Goal: Use online tool/utility

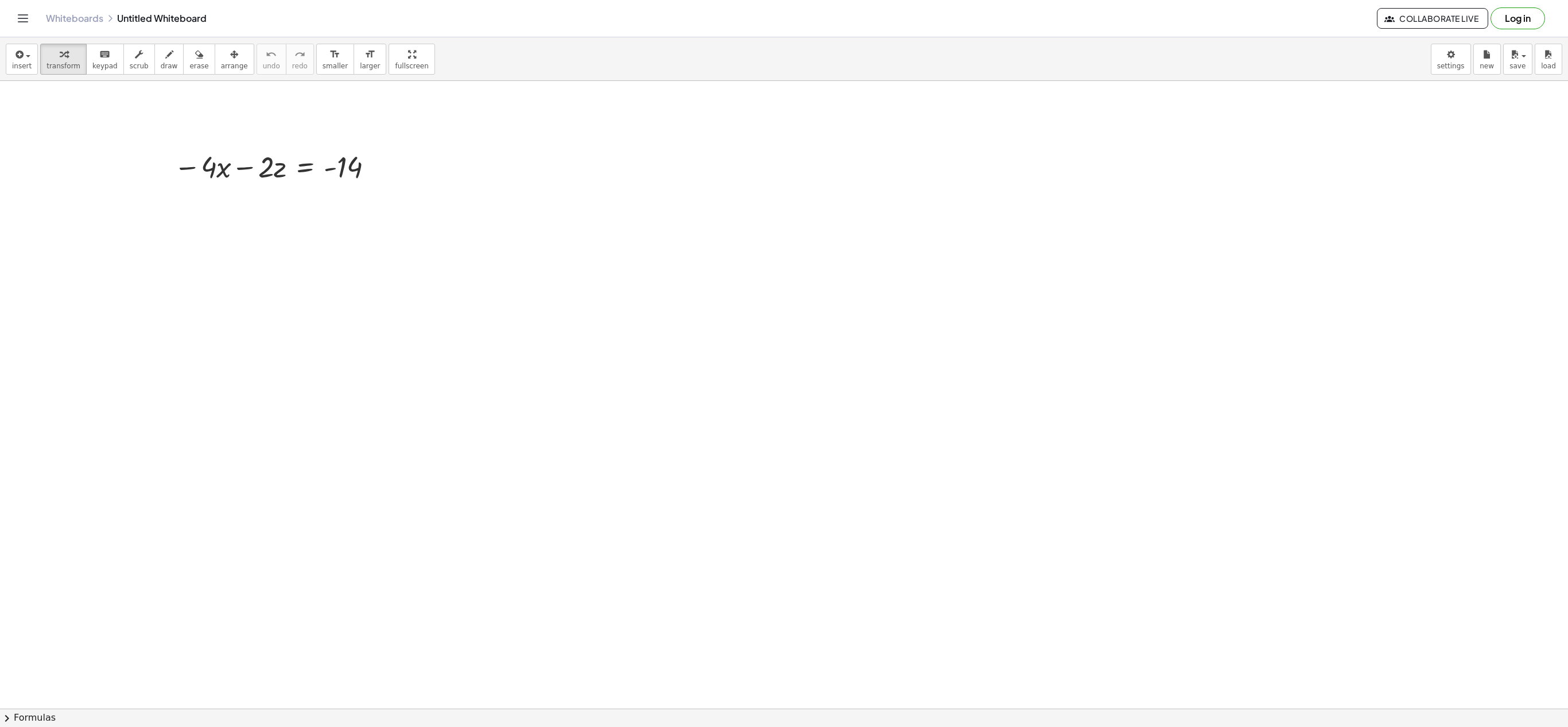
drag, startPoint x: 221, startPoint y: 233, endPoint x: 203, endPoint y: 229, distance: 18.4
click at [203, 229] on div at bounding box center [198, 227] width 17 height 45
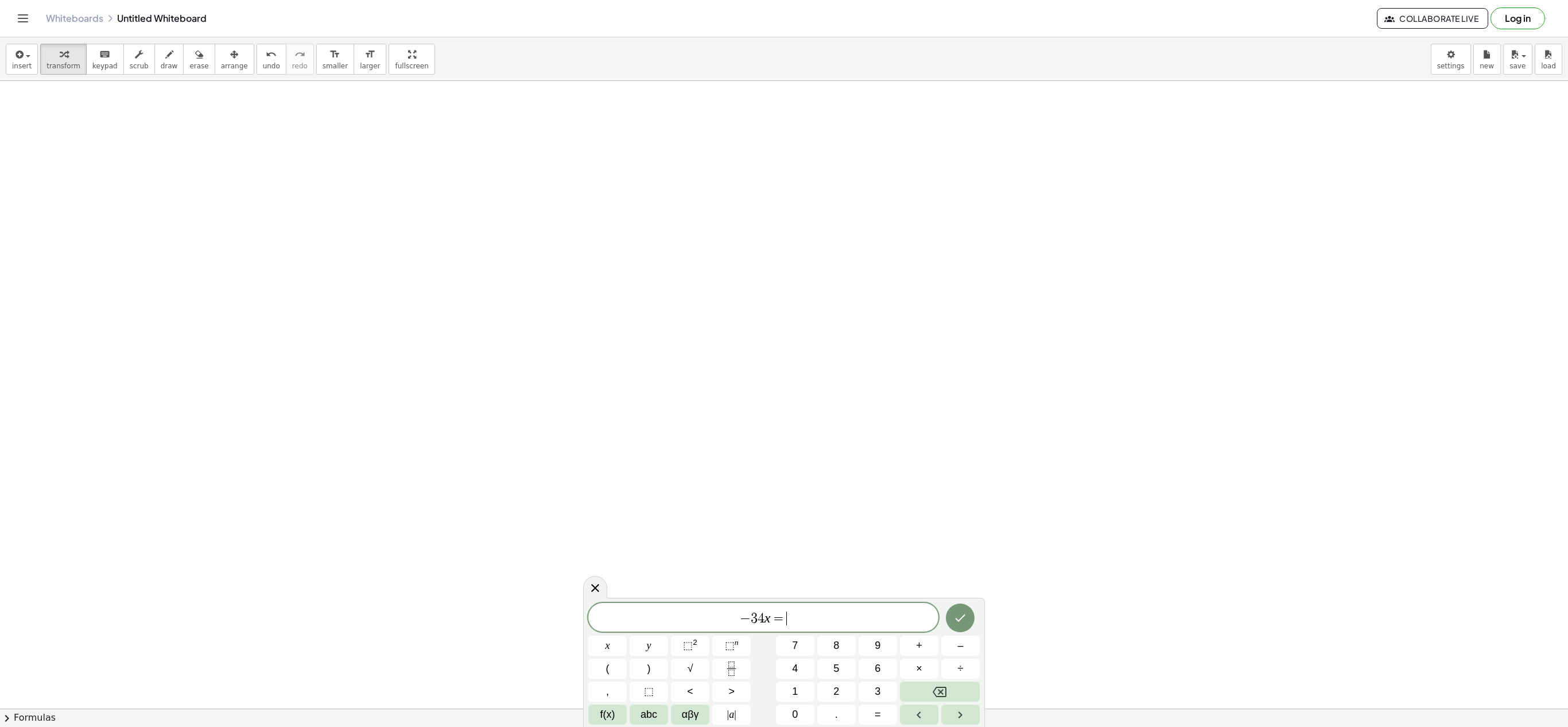
scroll to position [862, 0]
click at [647, 222] on div at bounding box center [784, 158] width 1568 height 1878
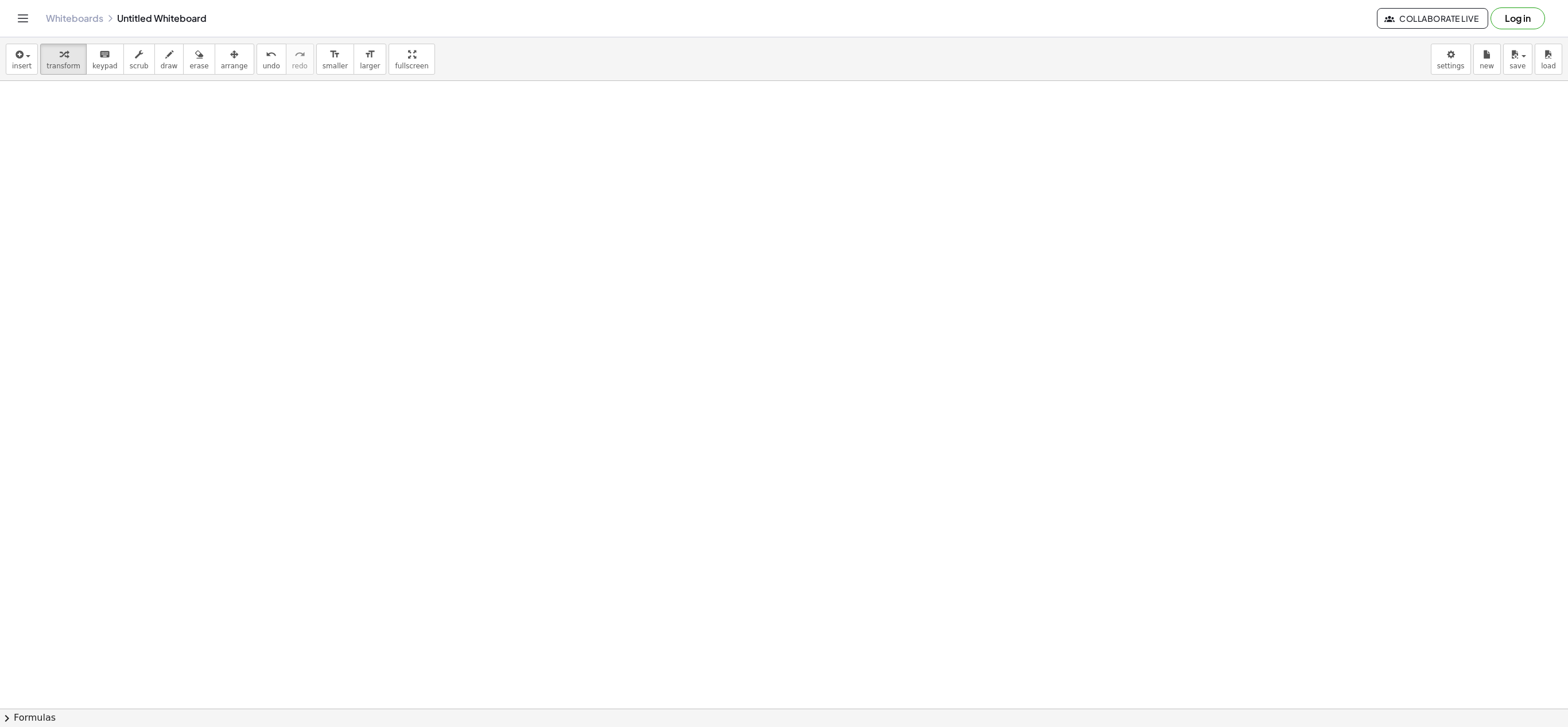
click at [647, 222] on div at bounding box center [784, 158] width 1568 height 1878
click at [682, 303] on div at bounding box center [784, 158] width 1568 height 1878
drag, startPoint x: 691, startPoint y: 332, endPoint x: 677, endPoint y: 320, distance: 18.4
click at [677, 320] on div at bounding box center [678, 311] width 17 height 45
click at [1036, 203] on div at bounding box center [784, 158] width 1568 height 1878
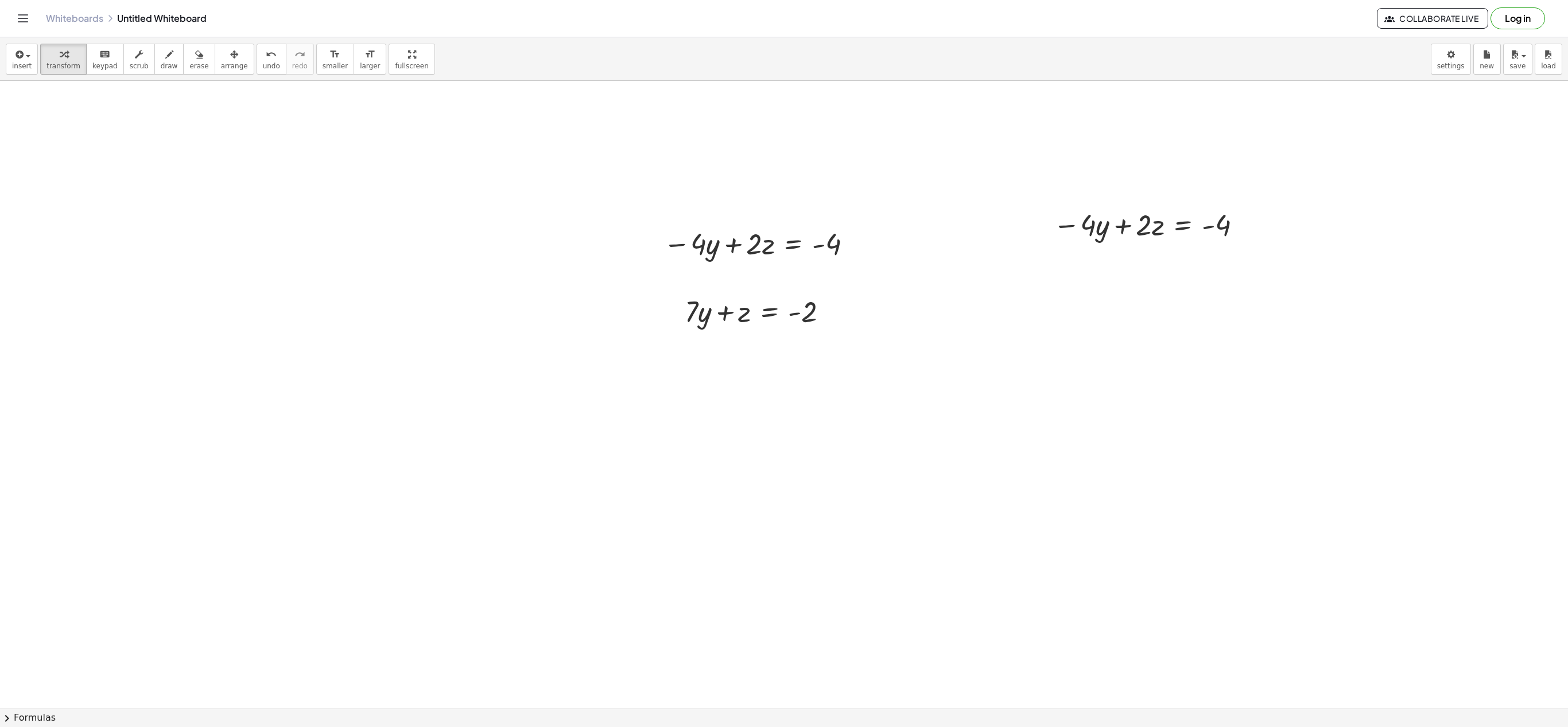
click at [1069, 270] on div at bounding box center [784, 158] width 1568 height 1878
drag, startPoint x: 1073, startPoint y: 288, endPoint x: 1053, endPoint y: 286, distance: 20.1
click at [1053, 286] on div at bounding box center [1058, 288] width 17 height 45
click at [1100, 392] on div at bounding box center [784, 158] width 1568 height 1878
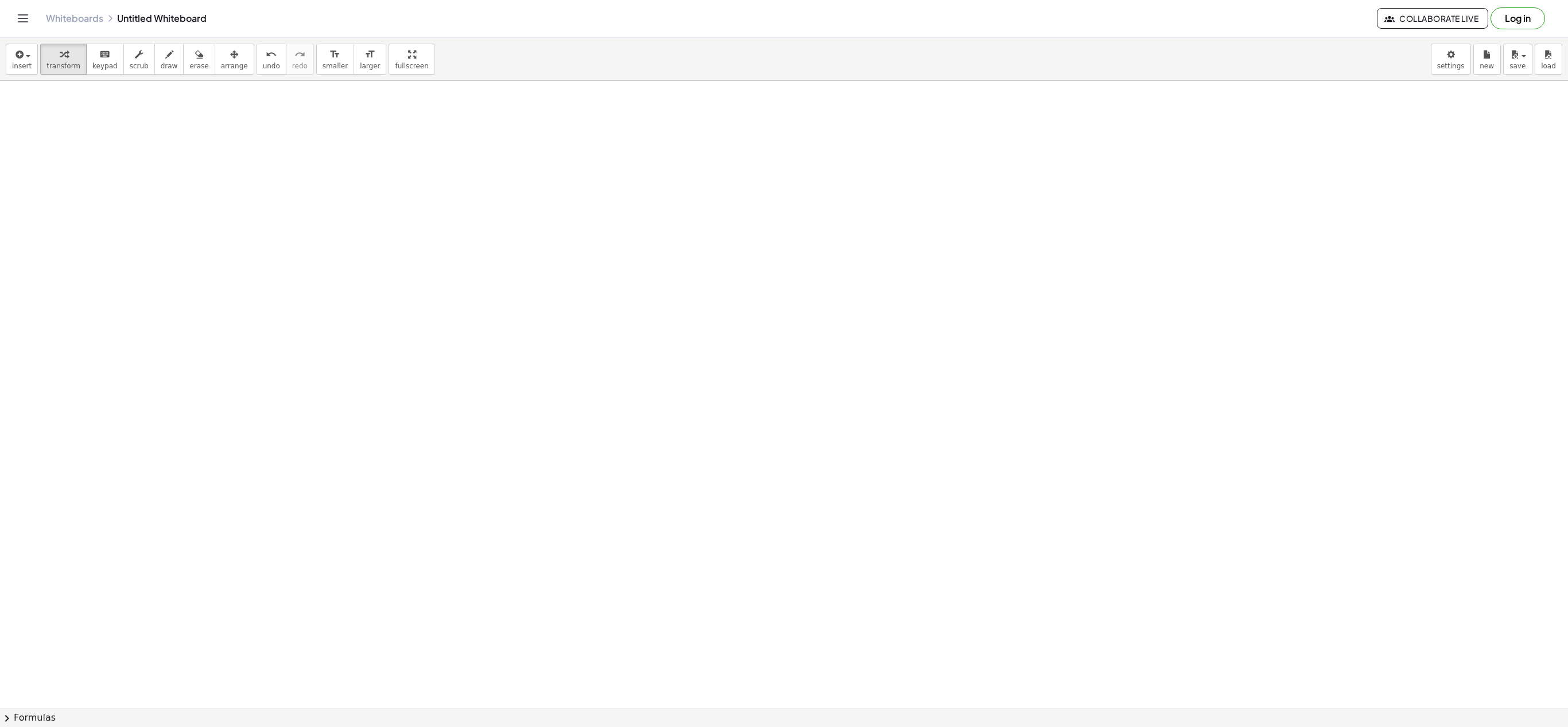
click at [109, 266] on div at bounding box center [784, 4] width 1568 height 2504
click at [132, 334] on div at bounding box center [784, 4] width 1568 height 2504
drag, startPoint x: 137, startPoint y: 352, endPoint x: 126, endPoint y: 343, distance: 14.2
click at [126, 343] on div at bounding box center [128, 345] width 17 height 45
click at [467, 263] on div at bounding box center [784, 4] width 1568 height 2504
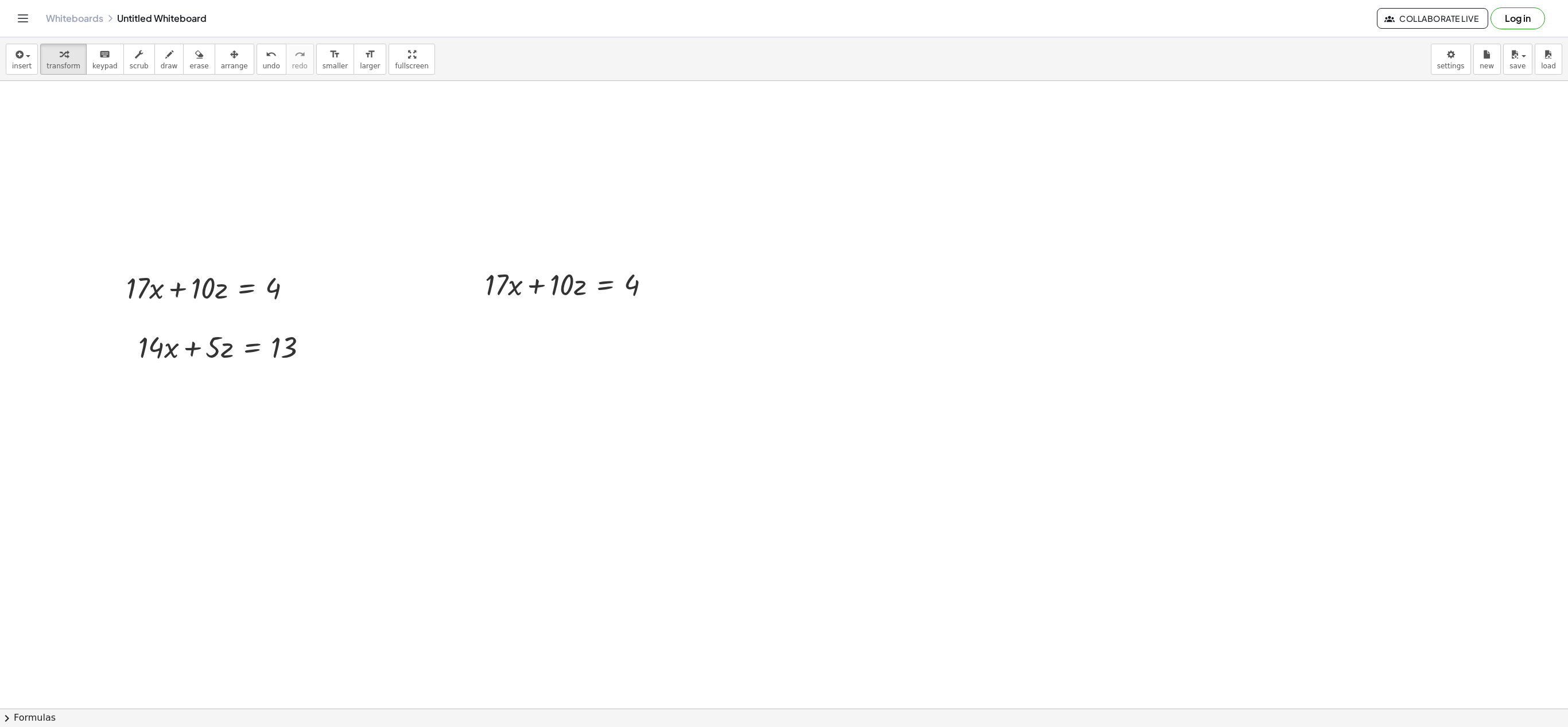
click at [493, 332] on div at bounding box center [784, 4] width 1568 height 2504
drag, startPoint x: 502, startPoint y: 357, endPoint x: 460, endPoint y: 351, distance: 42.4
click at [460, 351] on div at bounding box center [461, 346] width 17 height 45
click at [570, 456] on div at bounding box center [784, 4] width 1568 height 2504
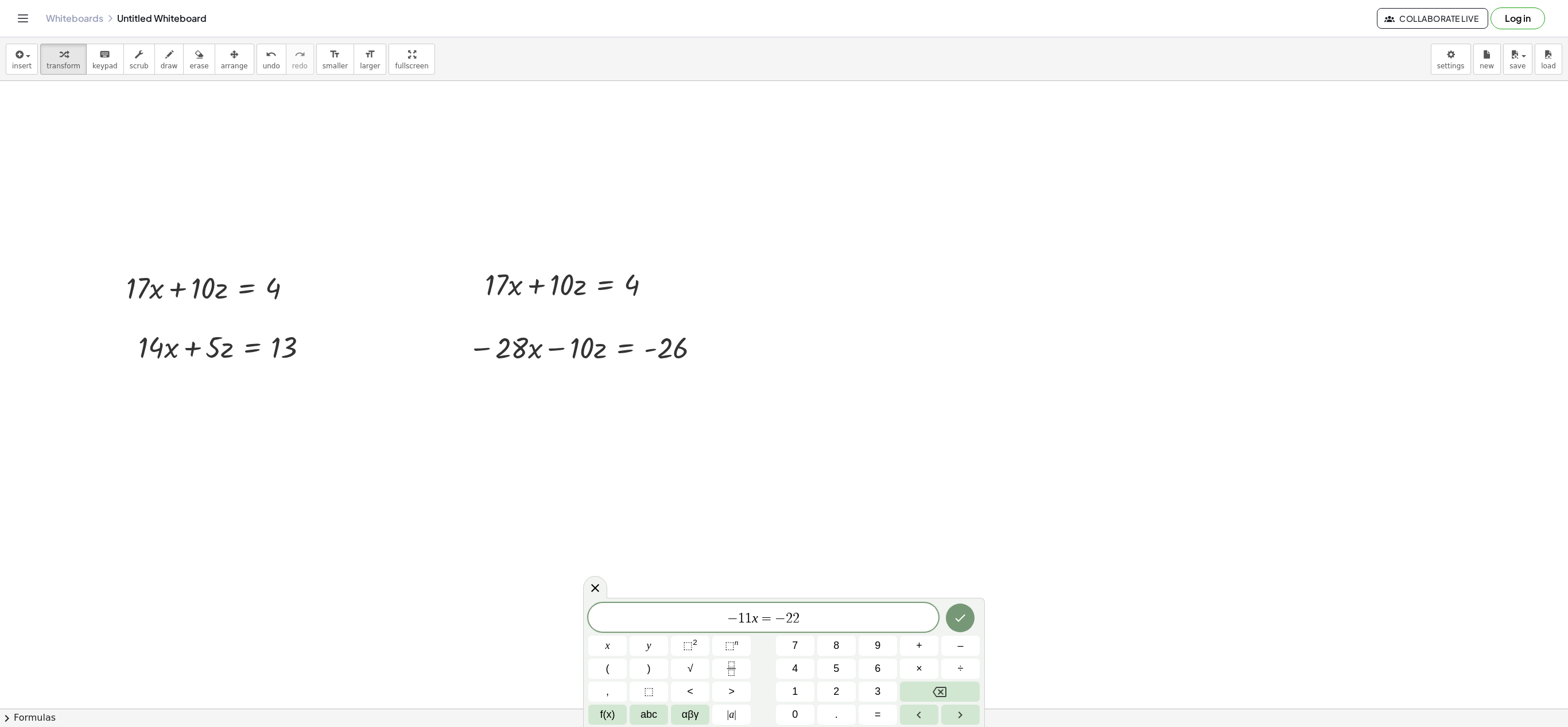
click at [829, 455] on div at bounding box center [784, 4] width 1568 height 2504
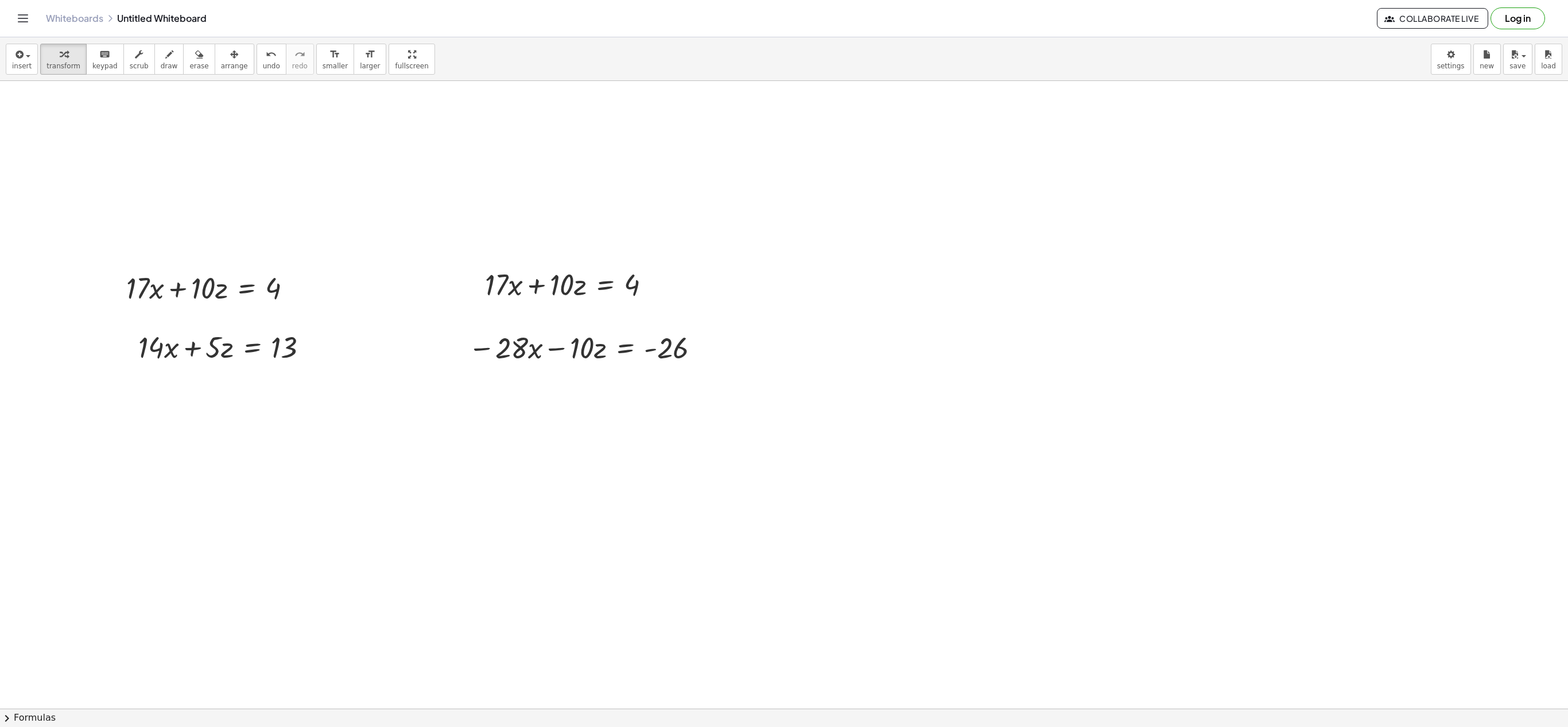
click at [548, 514] on div at bounding box center [784, 4] width 1568 height 2504
drag, startPoint x: 571, startPoint y: 540, endPoint x: 714, endPoint y: 549, distance: 143.3
click at [714, 549] on div at bounding box center [652, 534] width 183 height 39
click at [733, 543] on div at bounding box center [652, 534] width 302 height 39
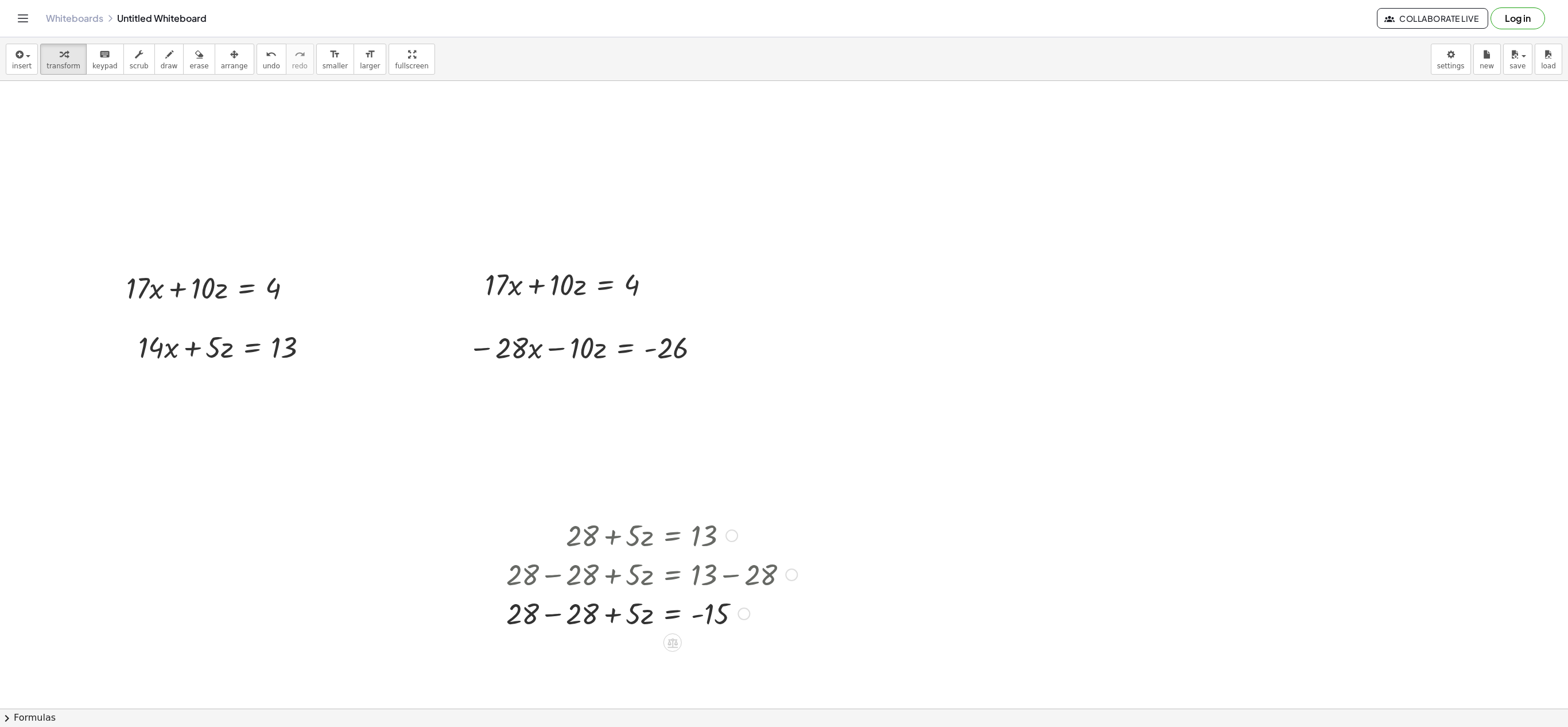
click at [556, 614] on div at bounding box center [652, 613] width 302 height 39
click at [1103, 325] on div at bounding box center [784, 4] width 1568 height 2504
drag, startPoint x: 1240, startPoint y: 352, endPoint x: 1338, endPoint y: 357, distance: 98.1
click at [1338, 357] on div at bounding box center [1231, 346] width 236 height 39
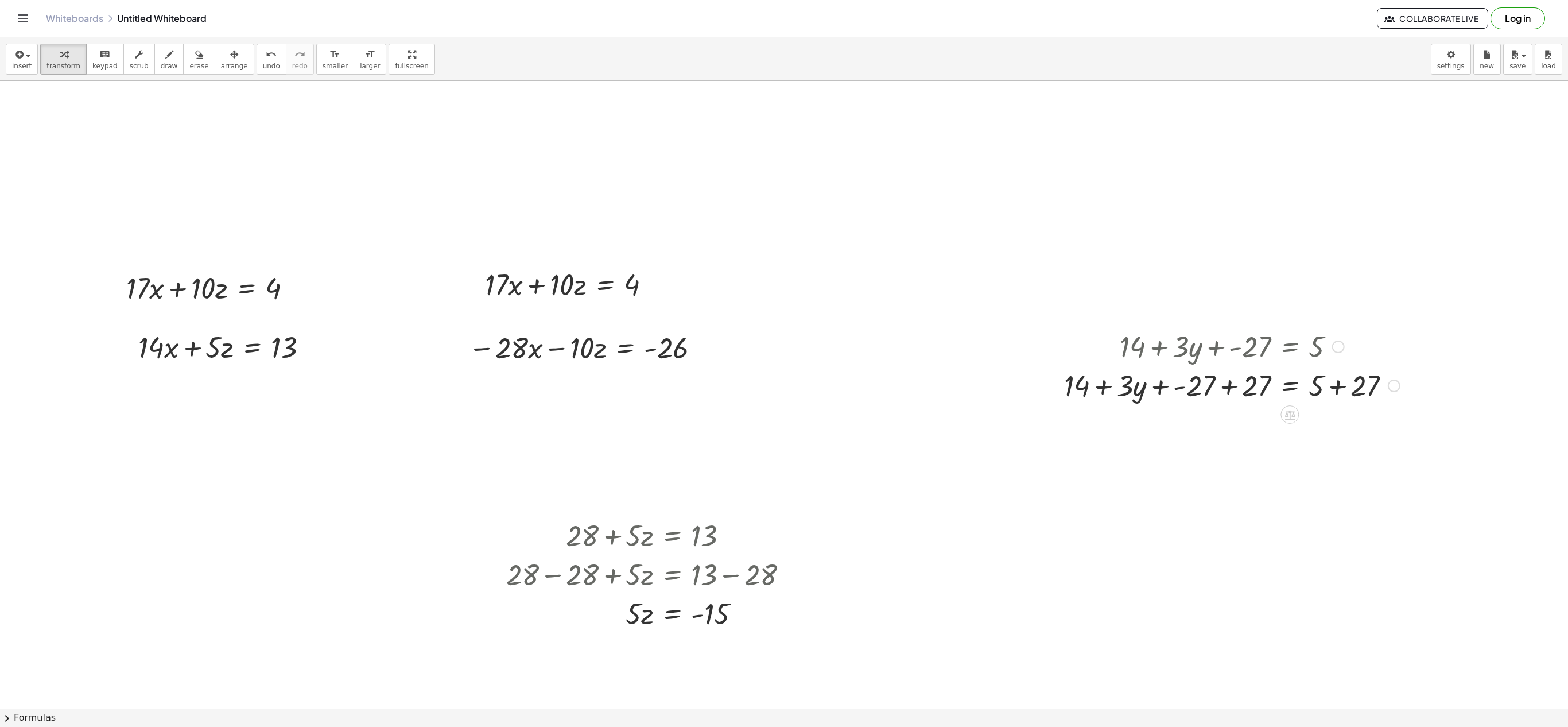
click at [1340, 382] on div at bounding box center [1231, 384] width 347 height 39
click at [1237, 392] on div at bounding box center [1231, 384] width 347 height 39
click at [1230, 419] on div at bounding box center [1231, 424] width 347 height 39
drag, startPoint x: 1207, startPoint y: 432, endPoint x: 1377, endPoint y: 431, distance: 170.0
click at [1377, 431] on div at bounding box center [1231, 424] width 347 height 39
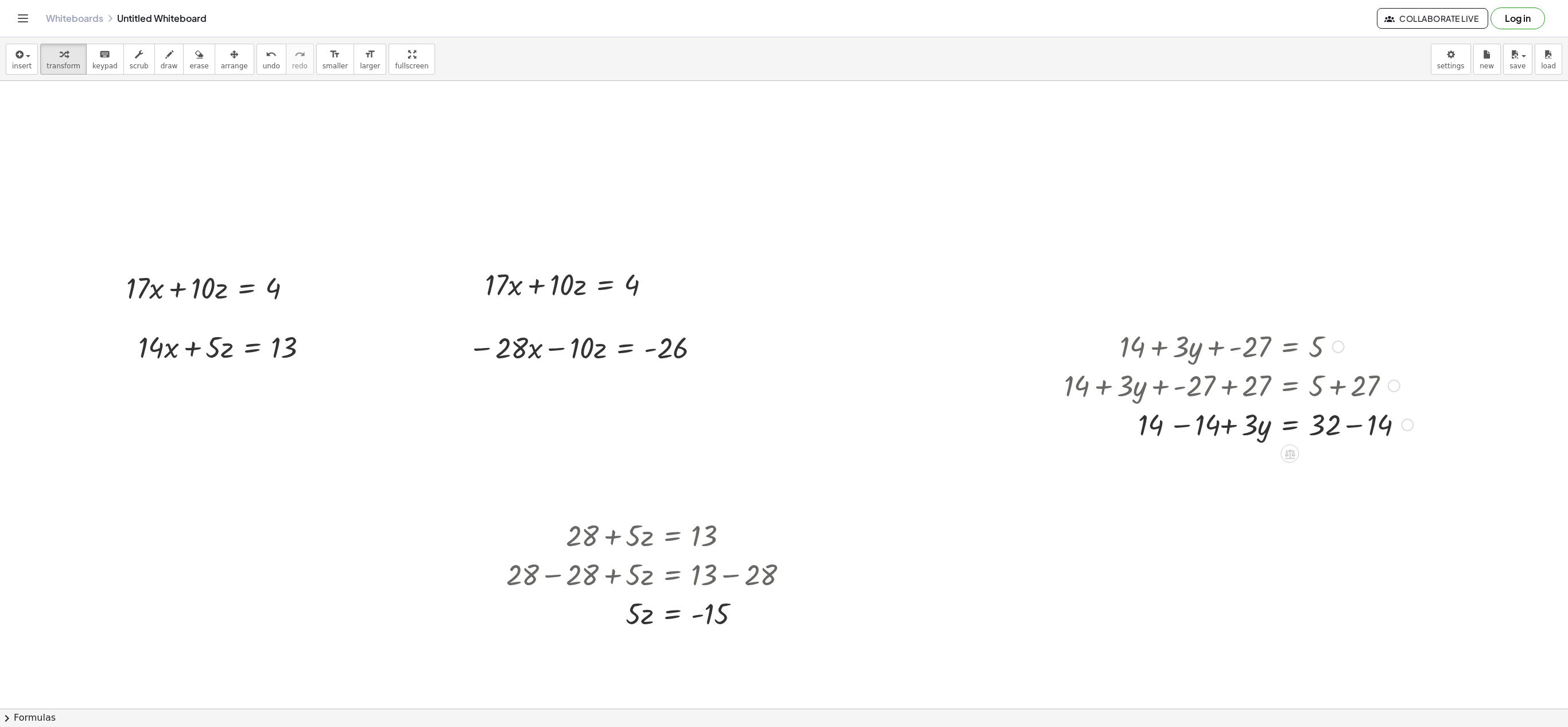
click at [1360, 430] on div at bounding box center [1238, 424] width 360 height 39
click at [1290, 347] on div "+ 14 + · 3 · y + - 27 = 5 + 14 + · 3 · y + - 27 + 27 = + 5 + 27 + 14 + · 3 · y …" at bounding box center [1290, 347] width 0 height 0
